Goal: Find specific page/section: Find specific page/section

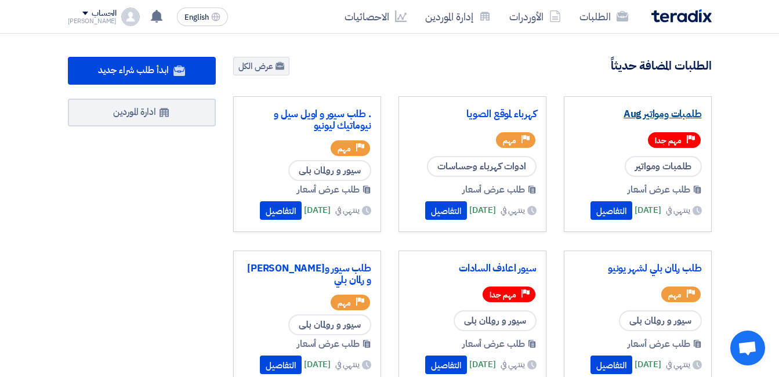
click at [669, 108] on link "طلمبات ومواتير Aug" at bounding box center [637, 114] width 128 height 12
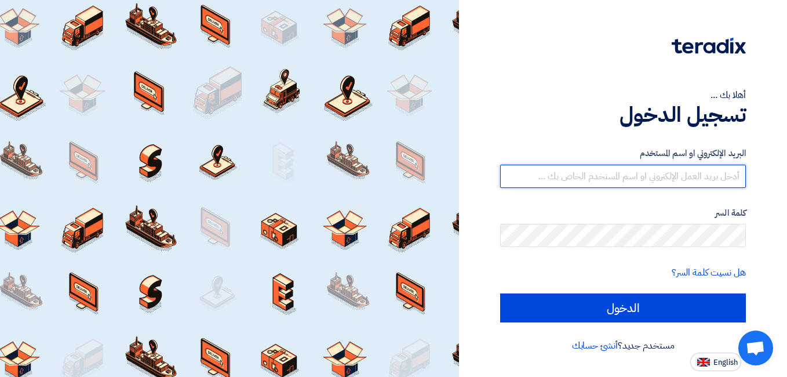
type input "[PERSON_NAME][EMAIL_ADDRESS][DOMAIN_NAME]"
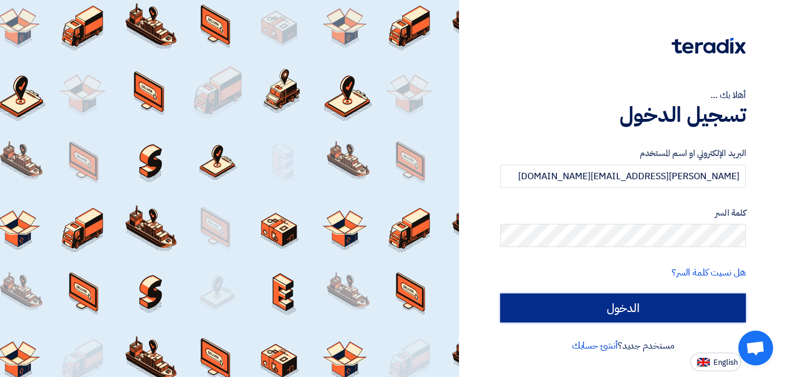
click at [677, 294] on input "الدخول" at bounding box center [623, 307] width 246 height 29
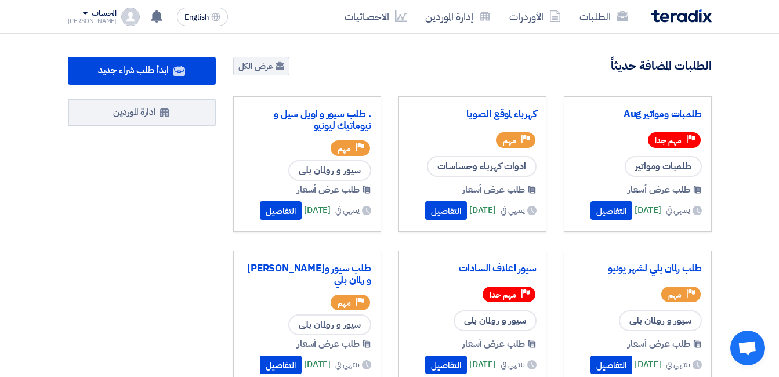
click at [696, 122] on div "طلمبات ومواتير Aug" at bounding box center [637, 115] width 128 height 19
click at [677, 112] on link "طلمبات ومواتير Aug" at bounding box center [637, 114] width 128 height 12
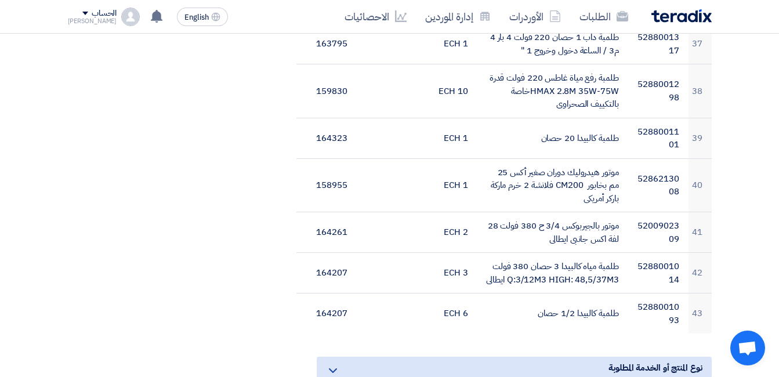
scroll to position [1913, 0]
